Goal: Task Accomplishment & Management: Manage account settings

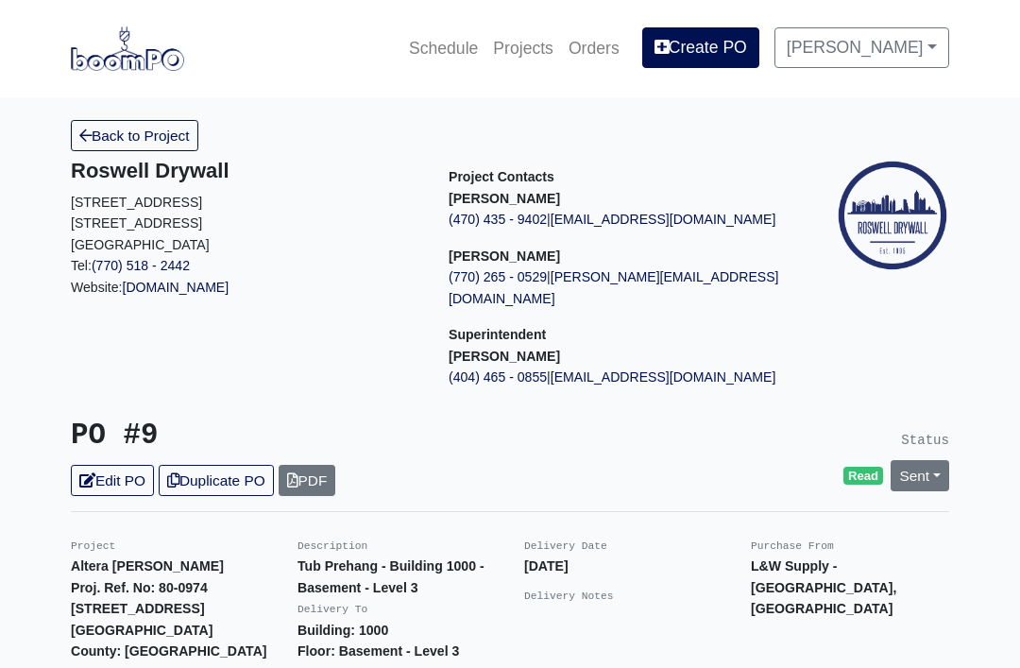
scroll to position [638, 0]
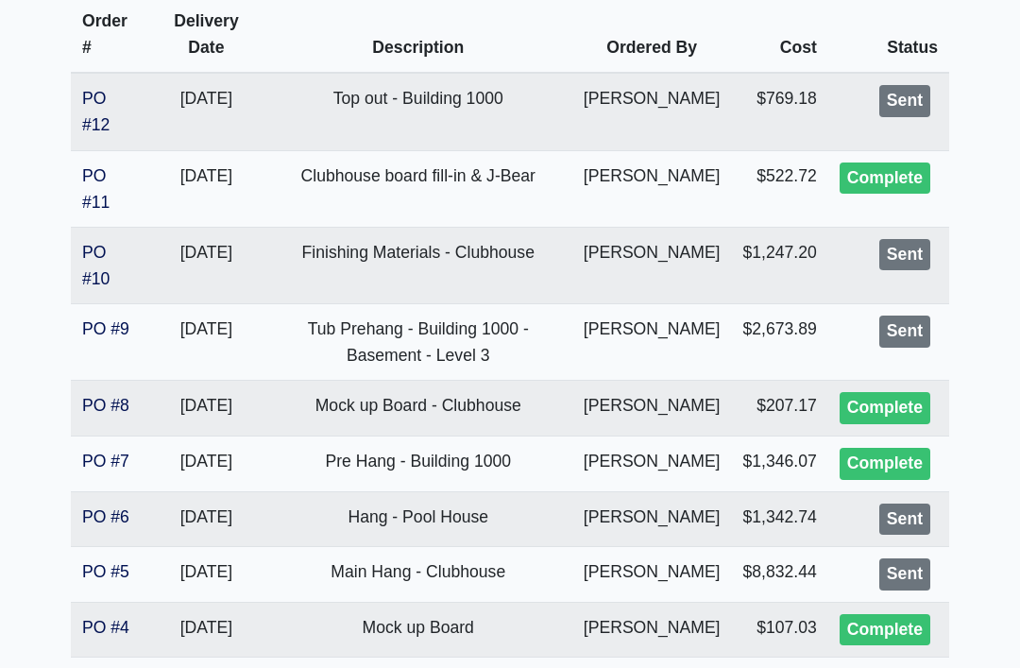
scroll to position [452, 0]
click at [84, 181] on link "PO #11" at bounding box center [95, 188] width 27 height 45
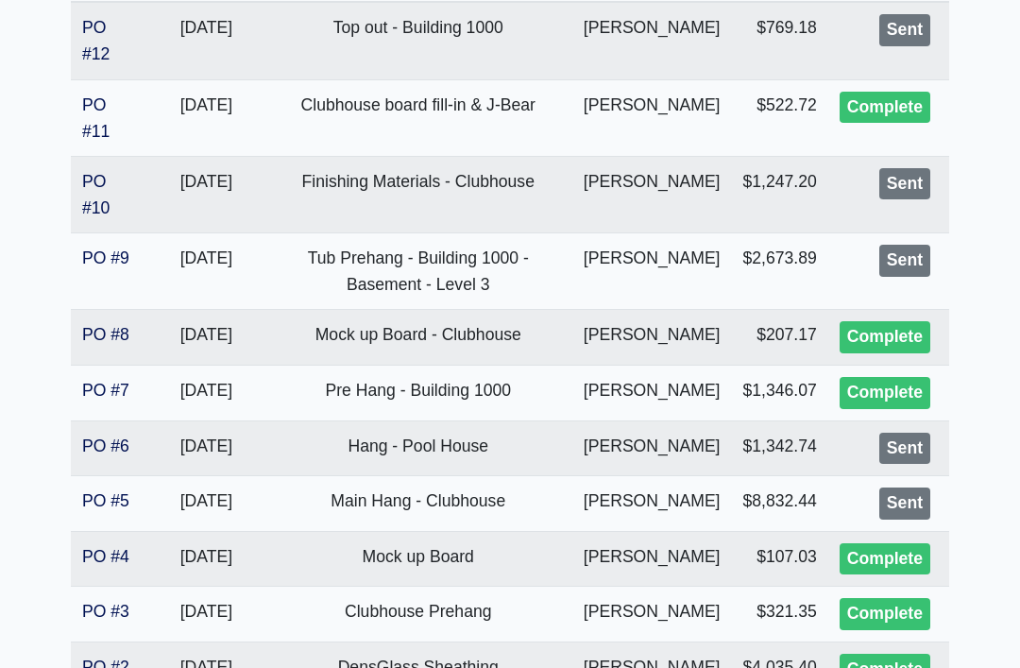
scroll to position [531, 0]
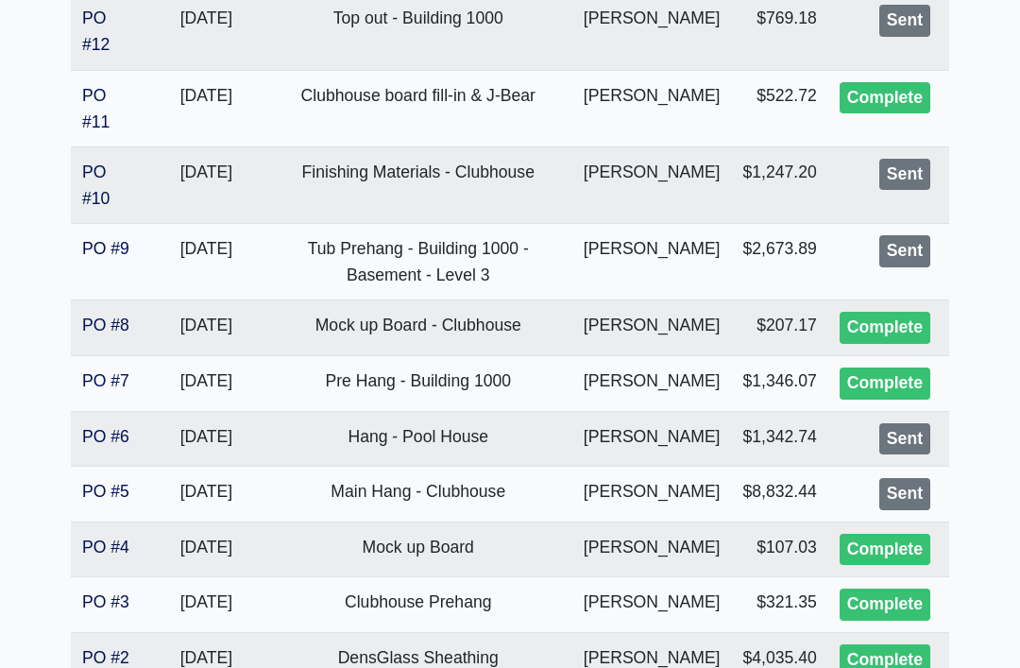
click at [101, 502] on link "PO #5" at bounding box center [105, 492] width 47 height 19
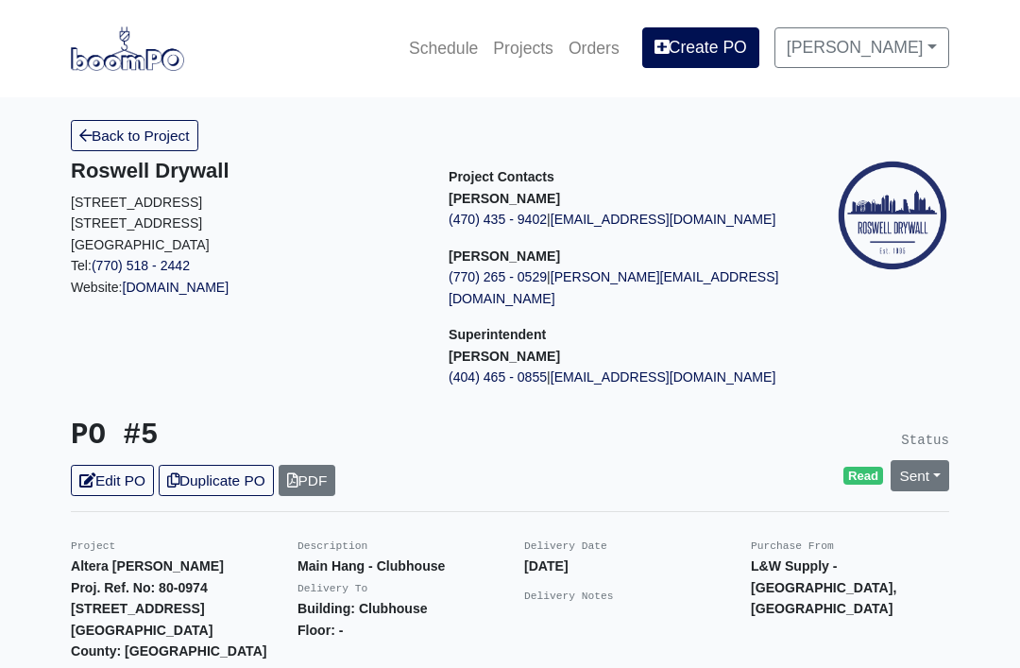
click at [940, 460] on link "Sent" at bounding box center [920, 475] width 59 height 31
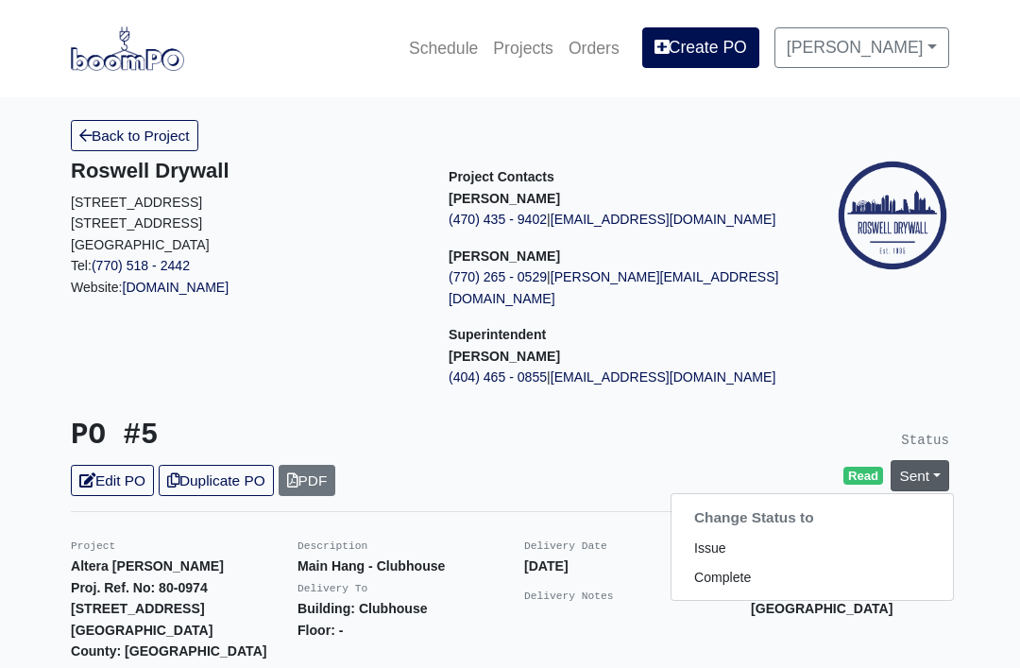
click at [815, 563] on link "Complete" at bounding box center [813, 577] width 282 height 29
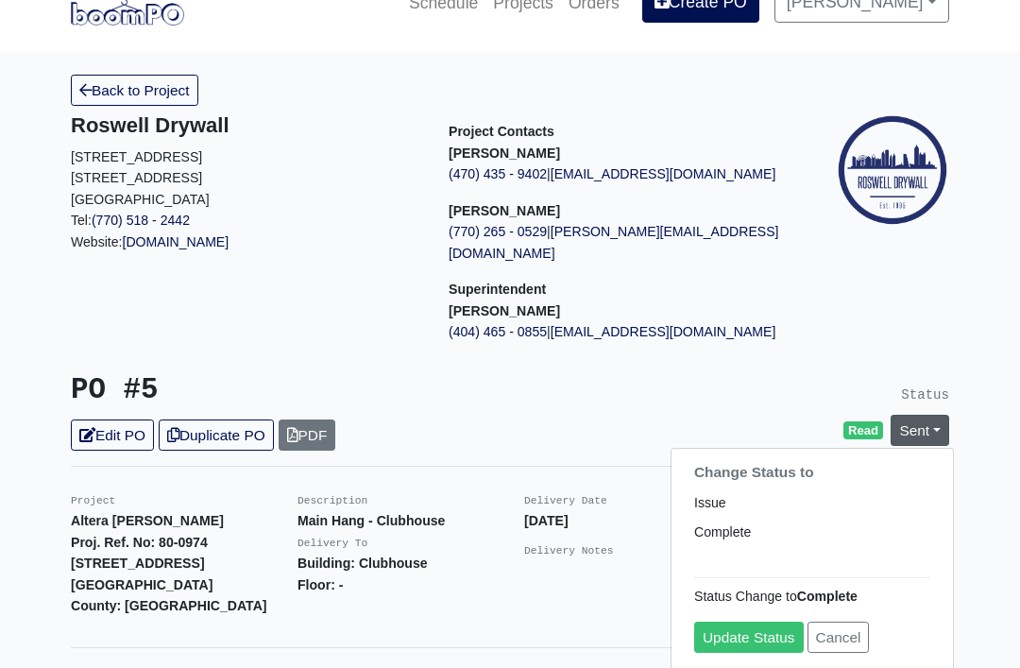
click at [758, 624] on link "Update Status" at bounding box center [749, 638] width 110 height 31
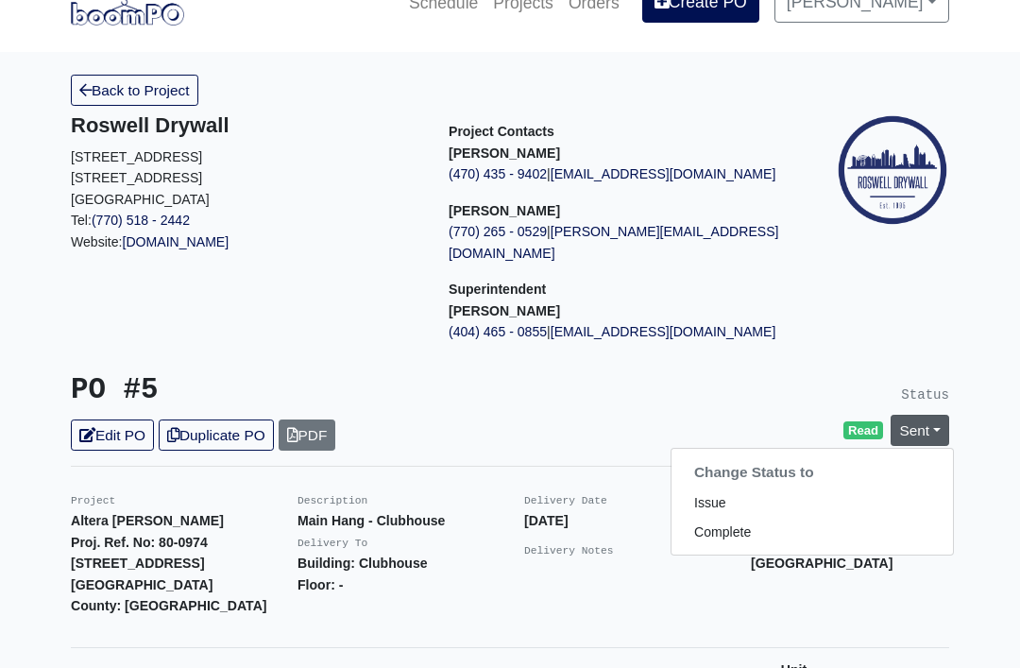
scroll to position [45, 0]
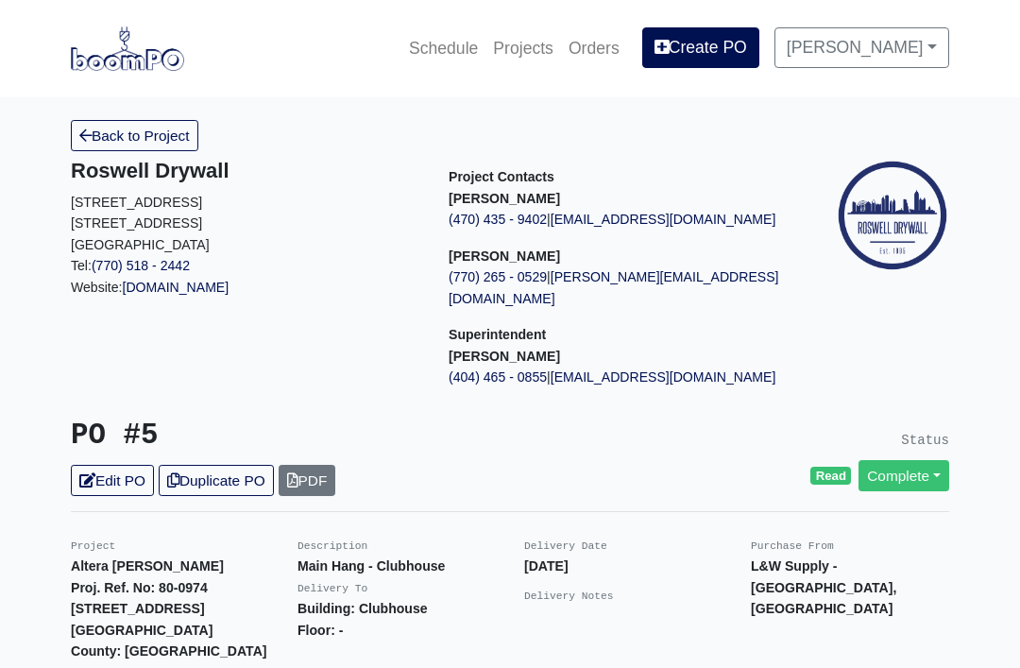
scroll to position [106, 0]
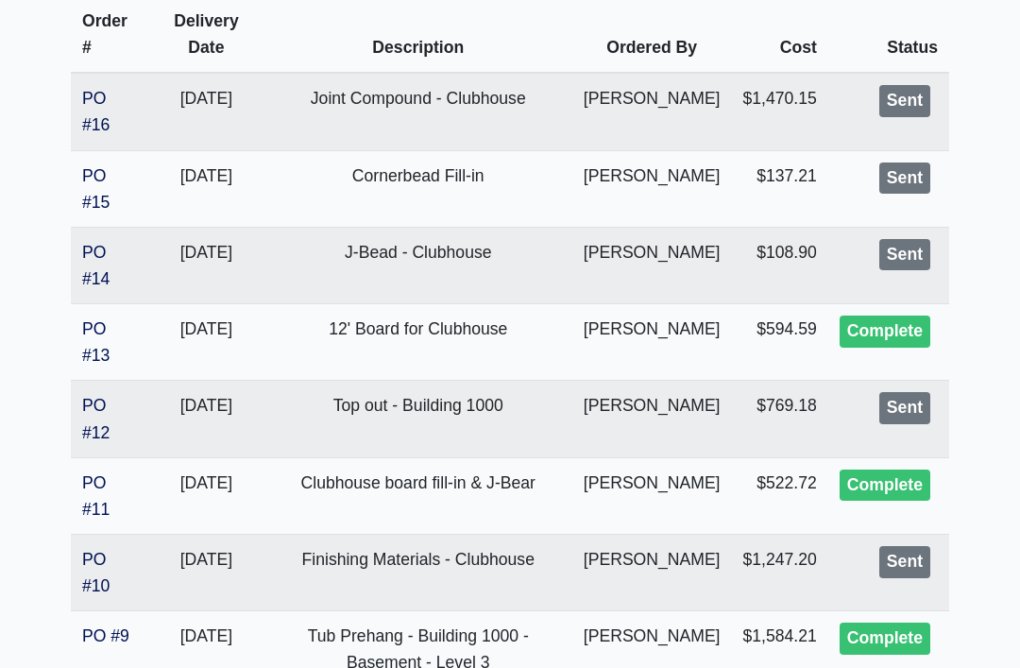
scroll to position [451, 0]
click at [94, 252] on link "PO #14" at bounding box center [95, 266] width 27 height 45
click at [108, 192] on link "PO #15" at bounding box center [95, 189] width 27 height 45
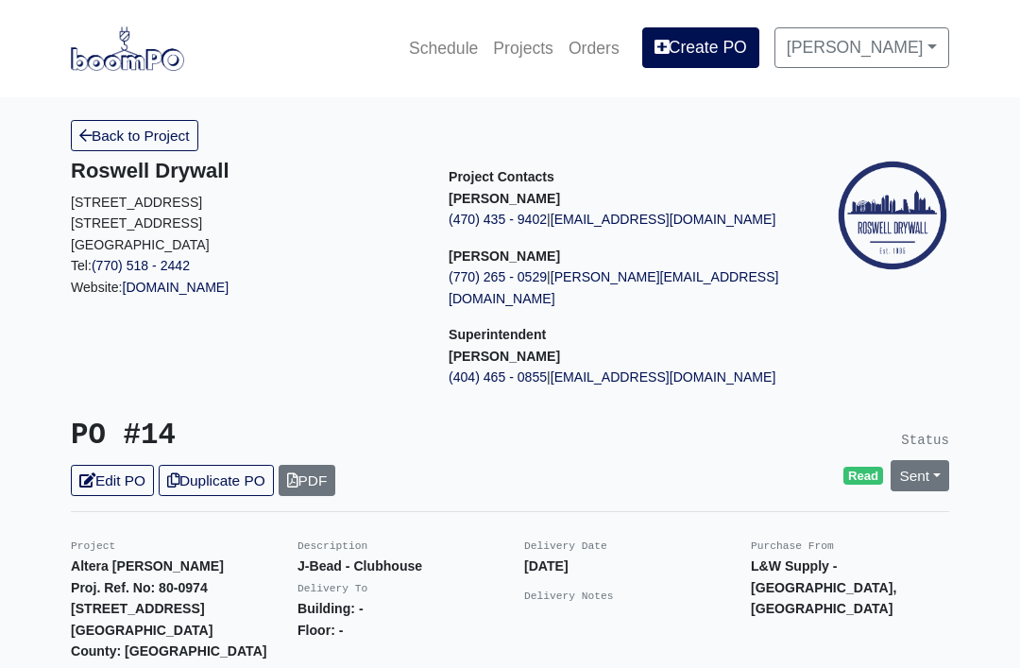
click at [921, 460] on link "Sent" at bounding box center [920, 475] width 59 height 31
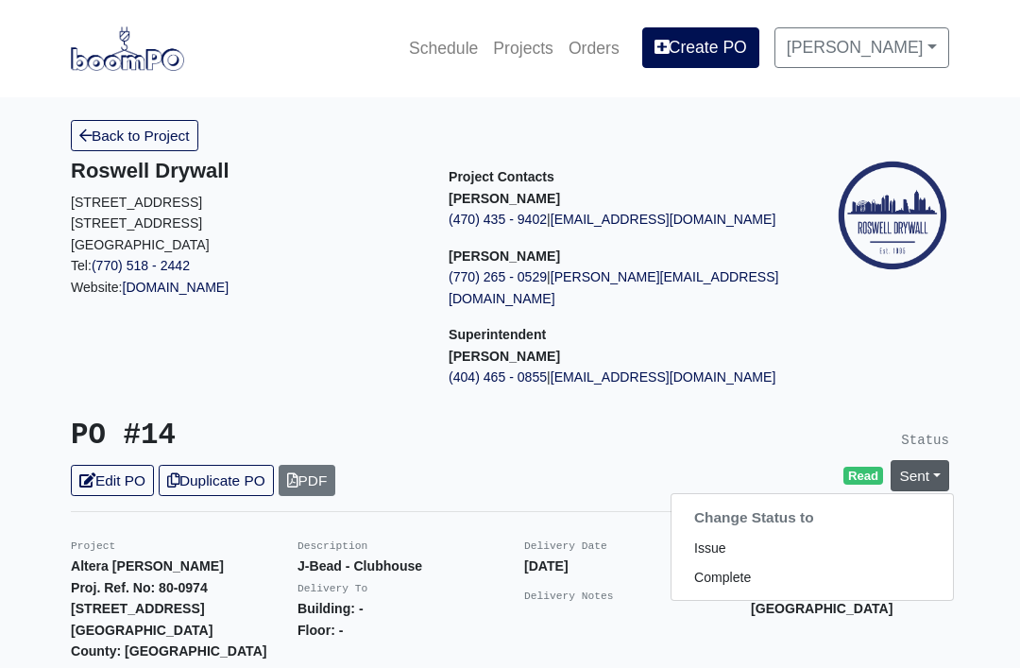
click at [788, 563] on link "Complete" at bounding box center [813, 577] width 282 height 29
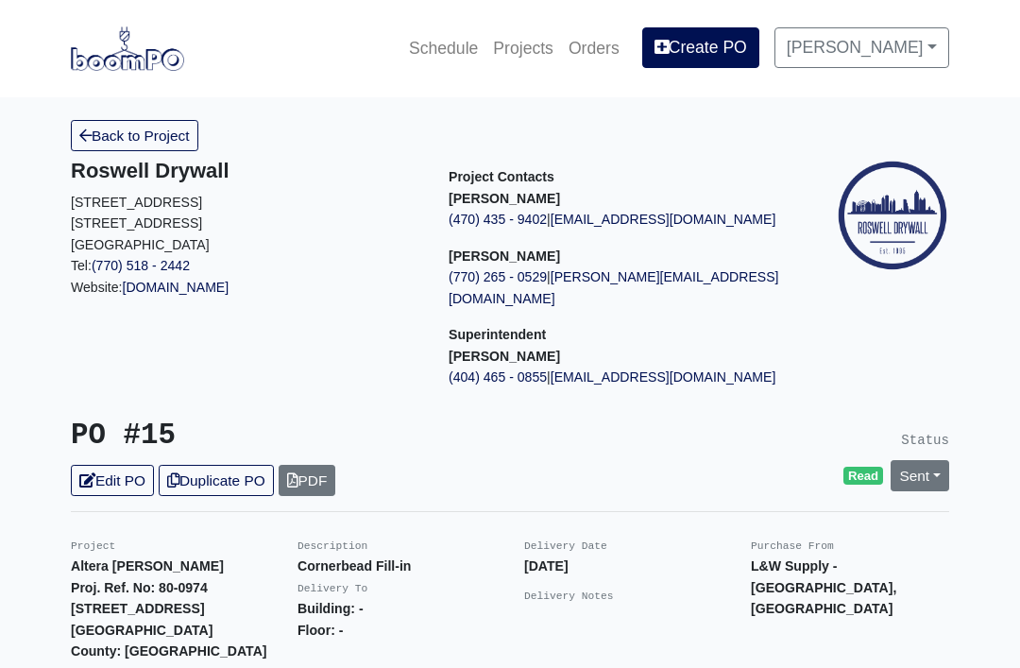
click at [932, 460] on link "Sent" at bounding box center [920, 475] width 59 height 31
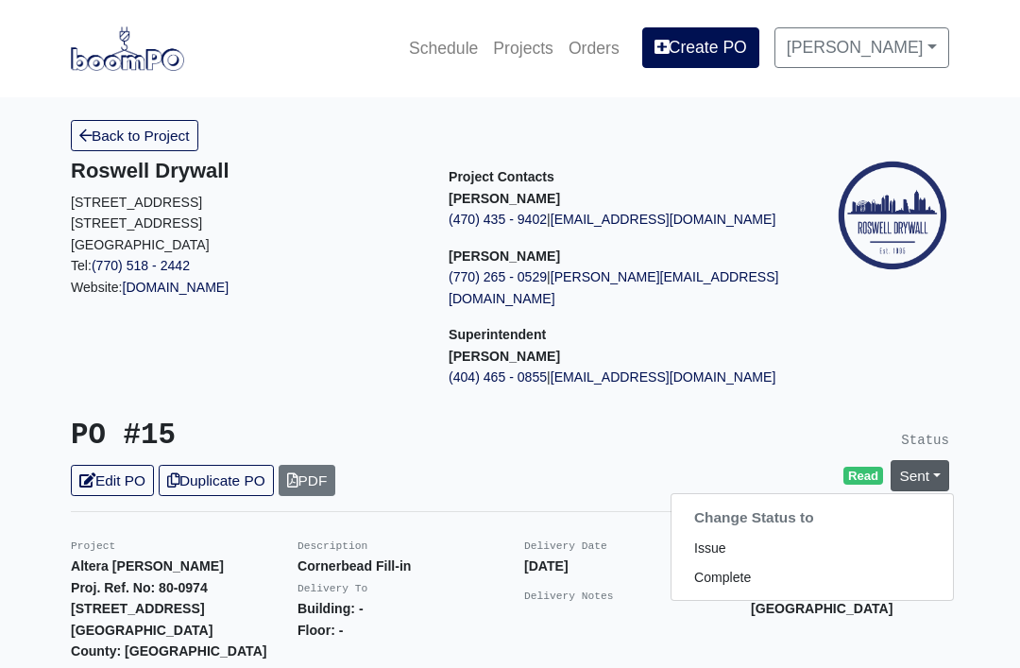
click at [793, 565] on link "Complete" at bounding box center [813, 577] width 282 height 29
click at [803, 563] on link "Complete" at bounding box center [813, 577] width 282 height 29
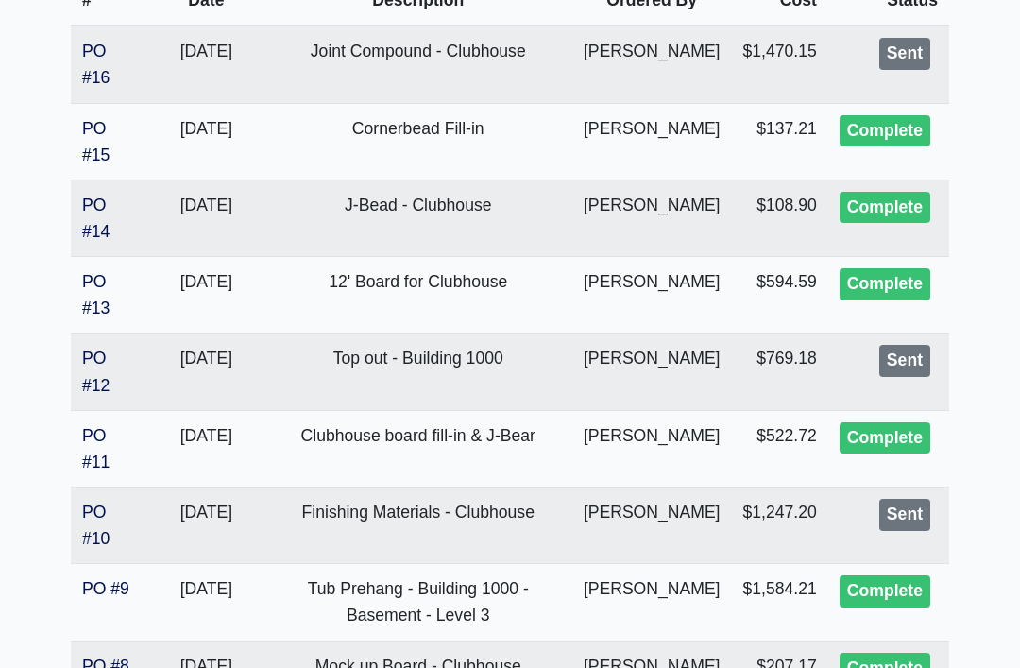
scroll to position [504, 0]
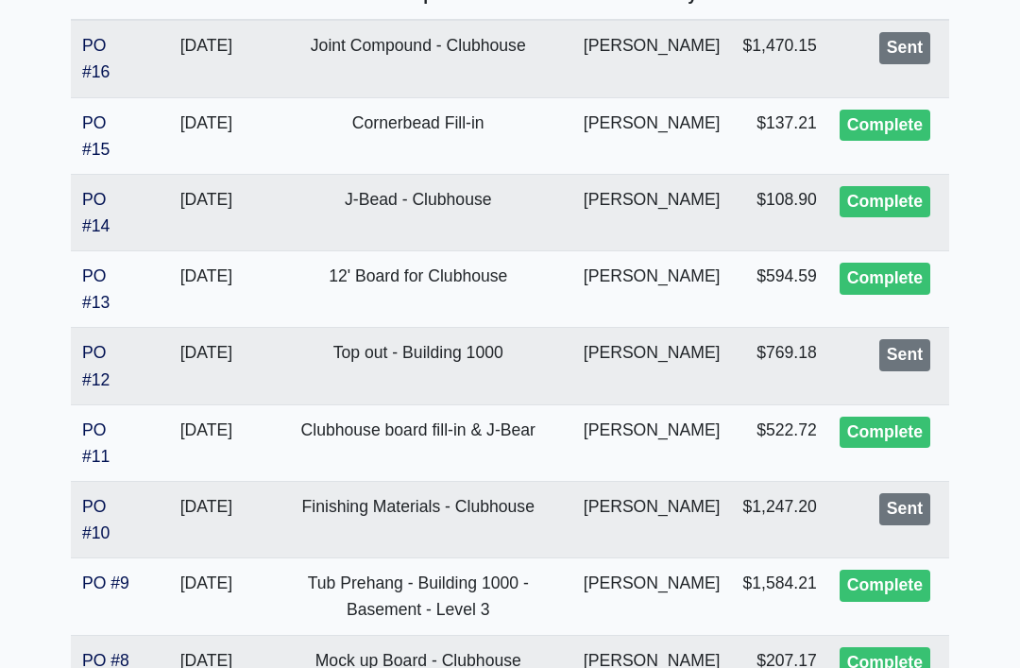
click at [98, 527] on link "PO #10" at bounding box center [95, 520] width 27 height 45
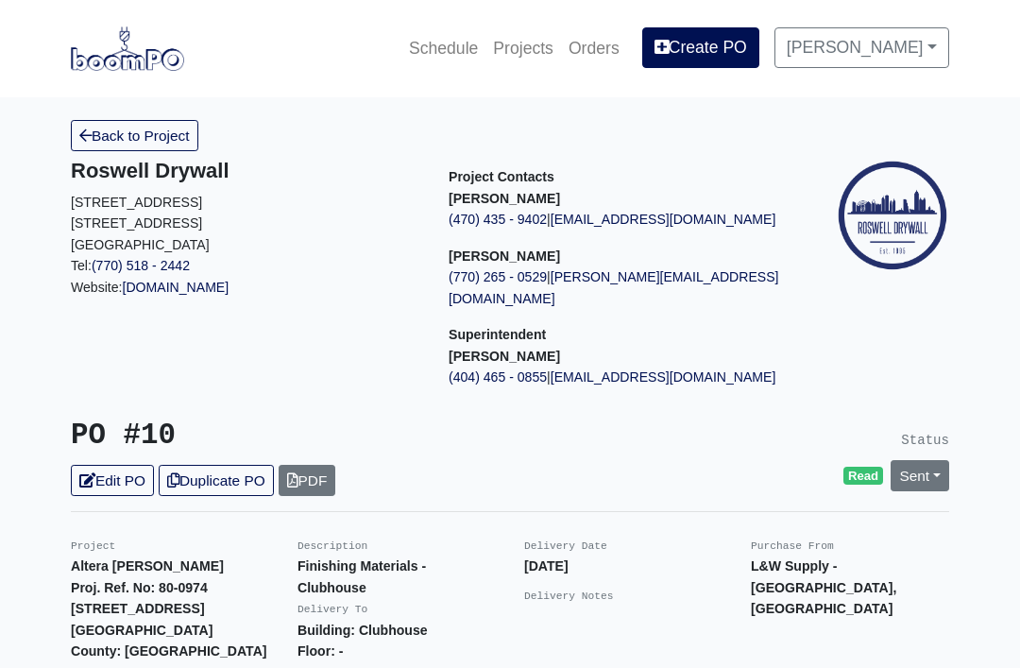
click at [922, 460] on link "Sent" at bounding box center [920, 475] width 59 height 31
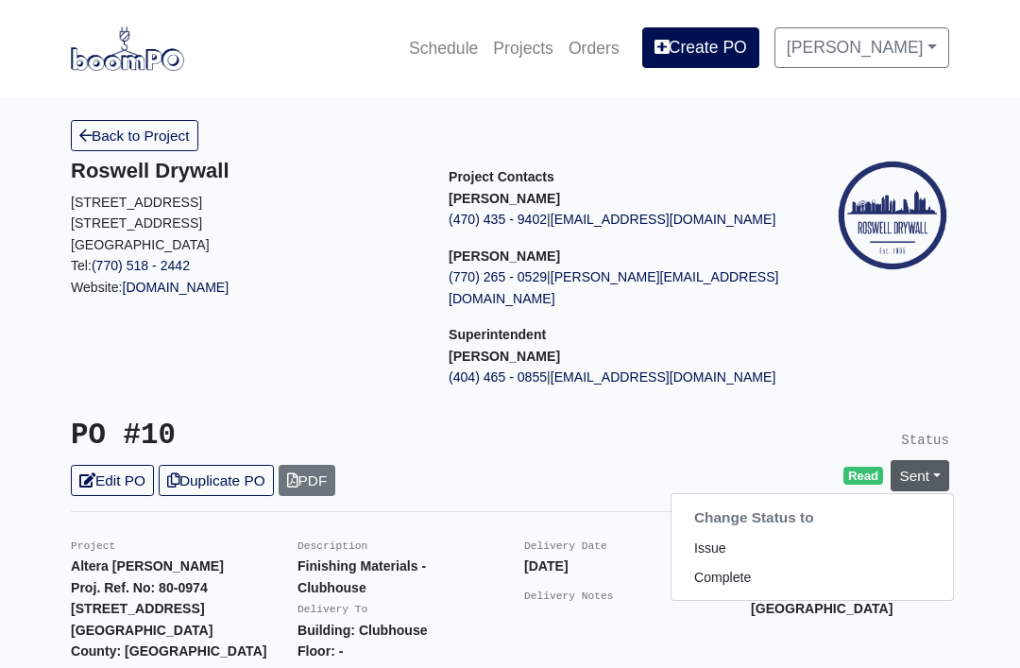
click at [793, 563] on link "Complete" at bounding box center [813, 577] width 282 height 29
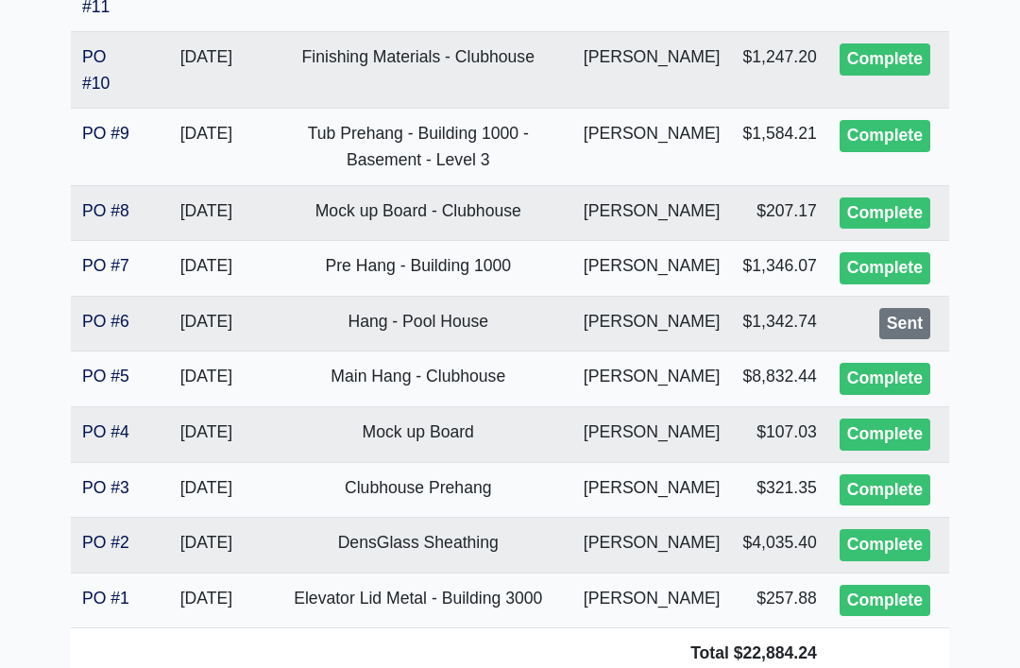
scroll to position [952, 0]
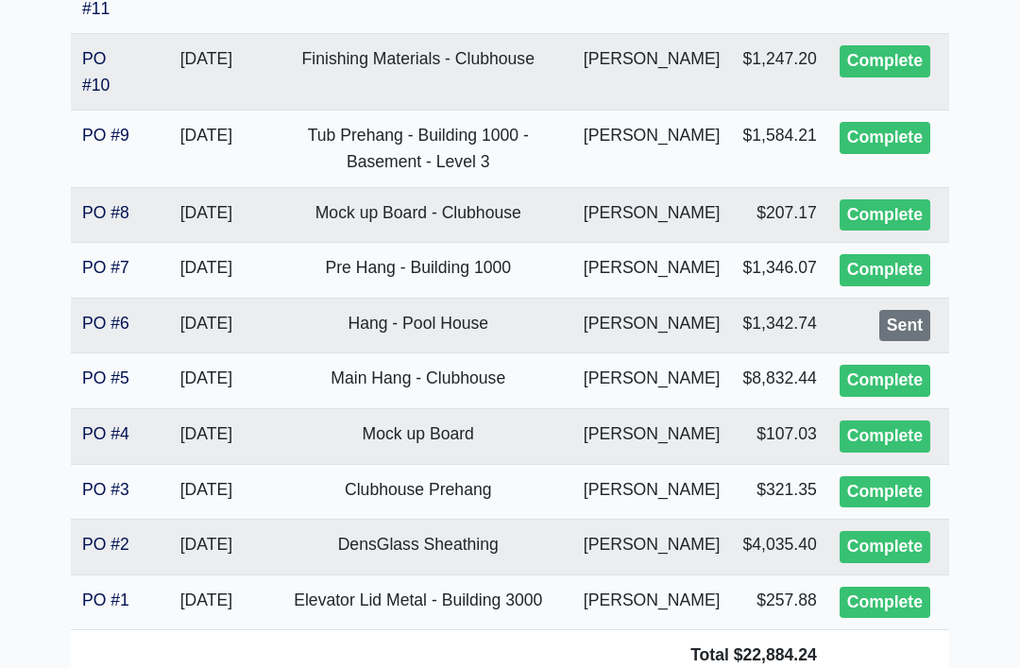
click at [113, 333] on link "PO #6" at bounding box center [105, 323] width 47 height 19
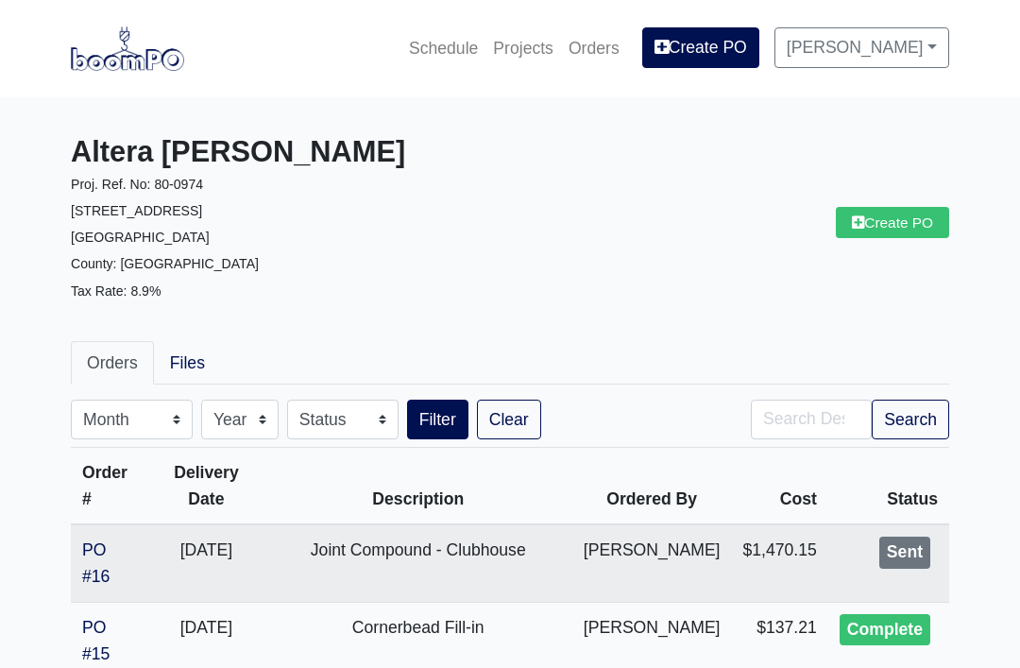
scroll to position [1013, 0]
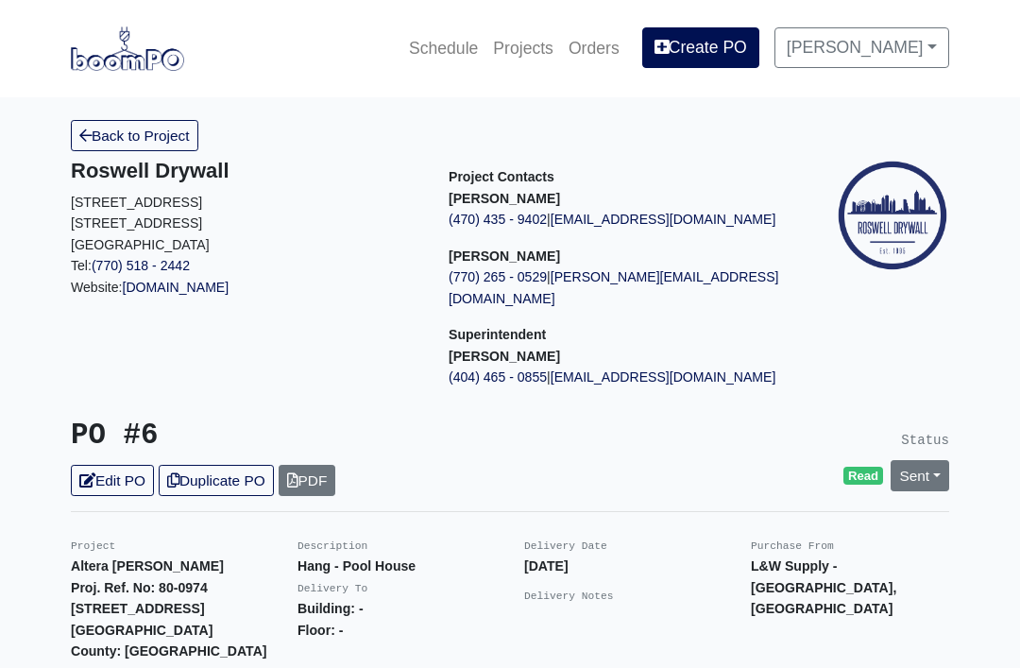
click at [934, 463] on link "Sent" at bounding box center [920, 475] width 59 height 31
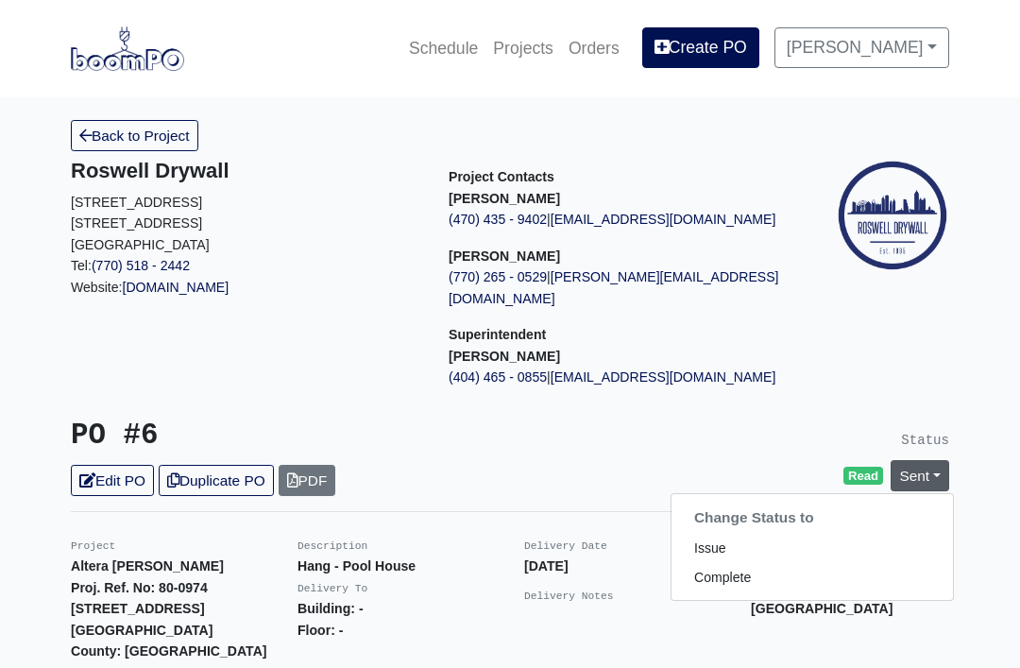
click at [826, 563] on link "Complete" at bounding box center [813, 577] width 282 height 29
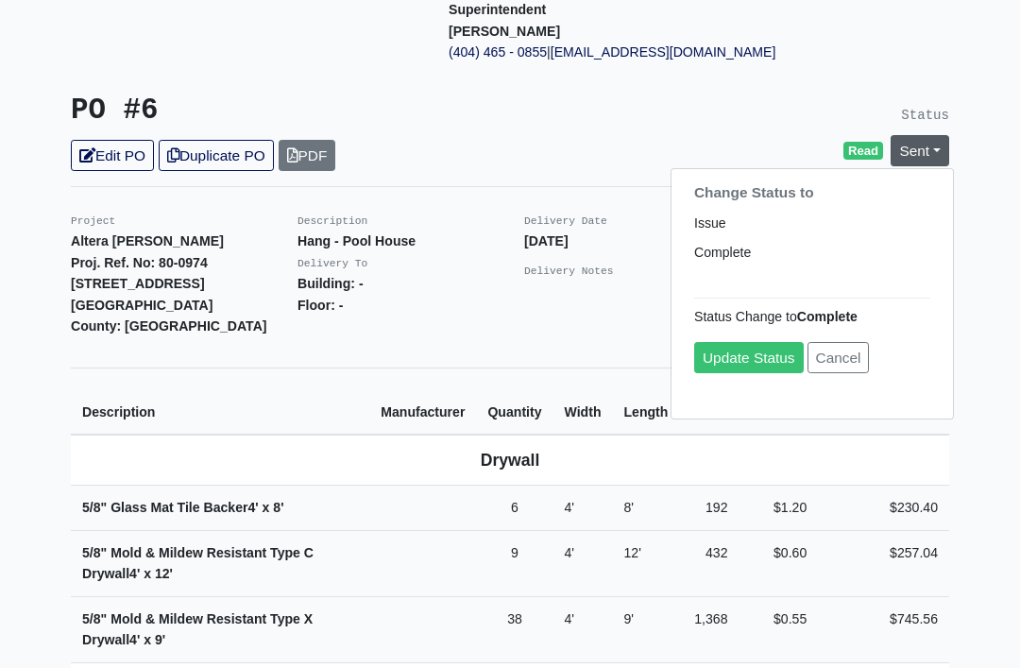
scroll to position [324, 0]
click at [756, 343] on link "Update Status" at bounding box center [749, 358] width 110 height 31
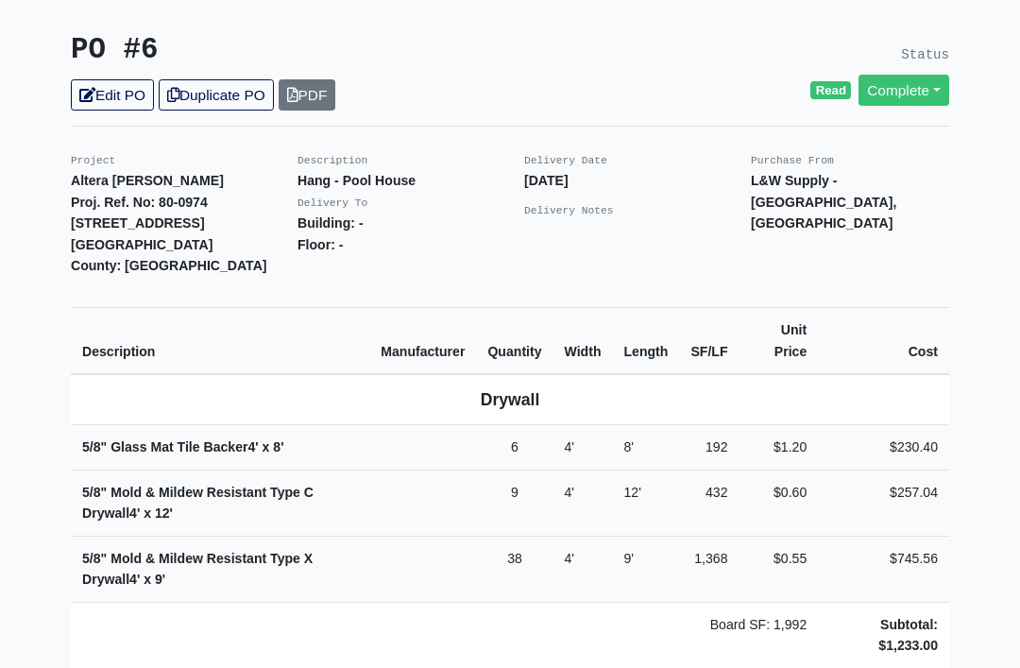
scroll to position [385, 0]
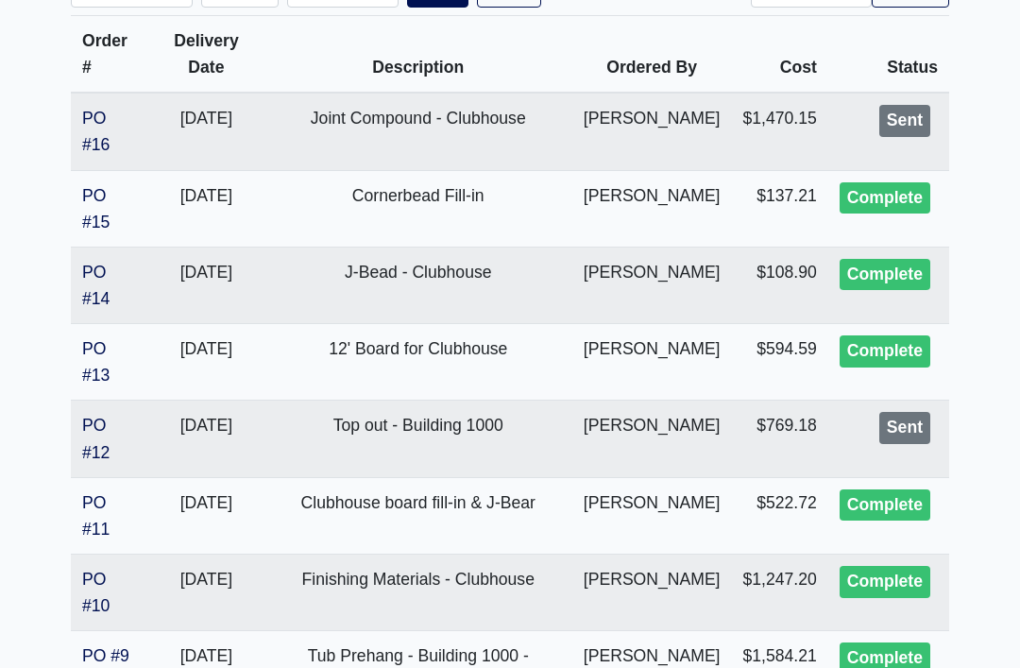
scroll to position [431, 0]
click at [105, 348] on link "PO #13" at bounding box center [95, 362] width 27 height 45
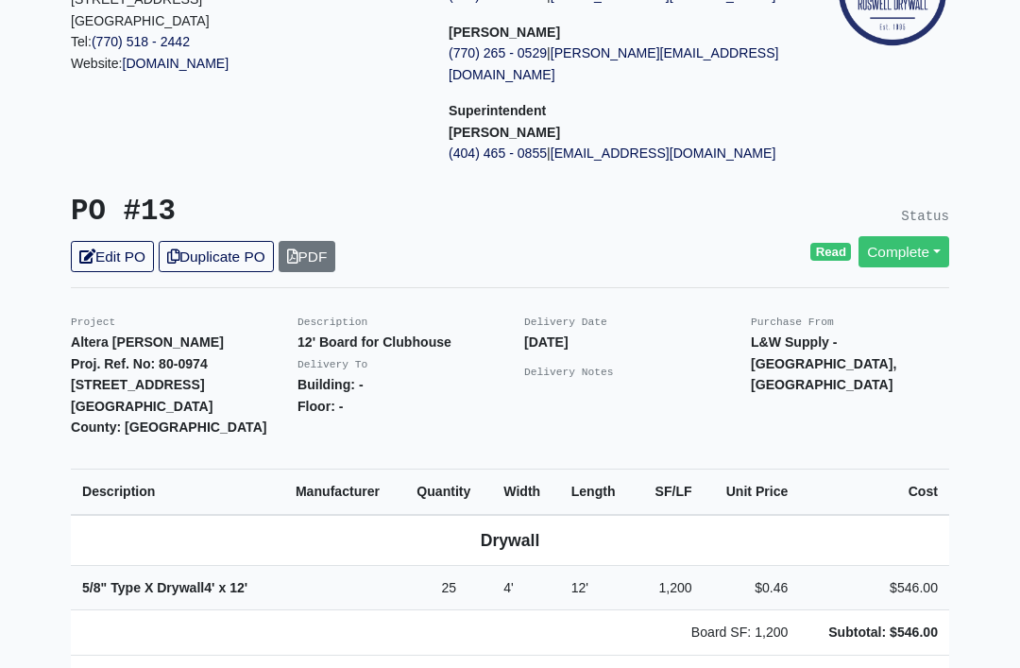
scroll to position [224, 0]
